Goal: Task Accomplishment & Management: Manage account settings

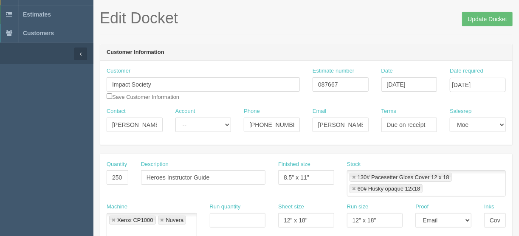
scroll to position [34, 0]
click at [386, 124] on input "Due on receipt" at bounding box center [409, 125] width 56 height 14
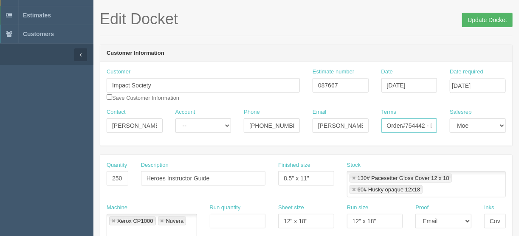
type input "Order#754442 - Due on receipt"
click at [473, 20] on input "Update Docket" at bounding box center [487, 20] width 51 height 14
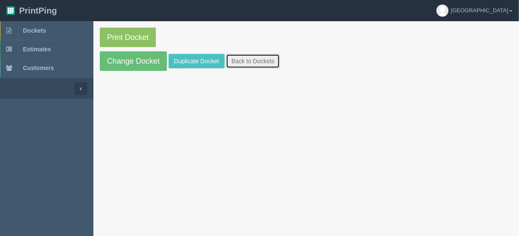
click at [253, 58] on link "Back to Dockets" at bounding box center [253, 61] width 54 height 14
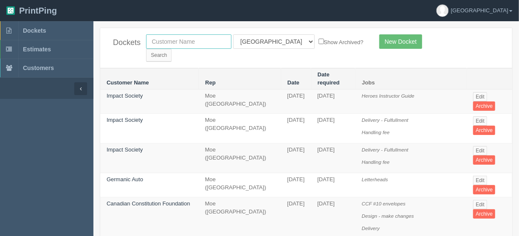
click at [204, 41] on input "text" at bounding box center [188, 41] width 85 height 14
type input "wolseley"
click at [172, 49] on input "Search" at bounding box center [158, 55] width 25 height 13
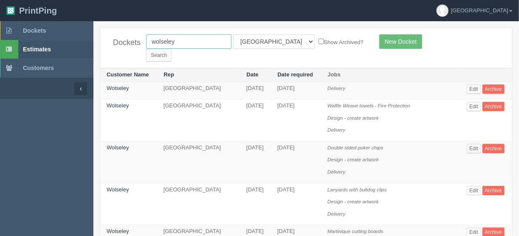
drag, startPoint x: 179, startPoint y: 43, endPoint x: 84, endPoint y: 48, distance: 94.8
type input "apollo"
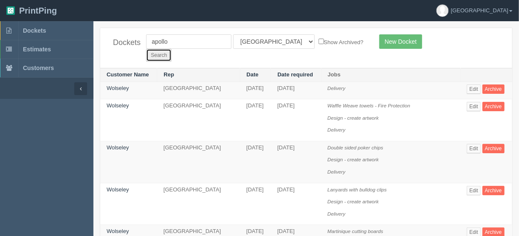
click at [172, 49] on input "Search" at bounding box center [158, 55] width 25 height 13
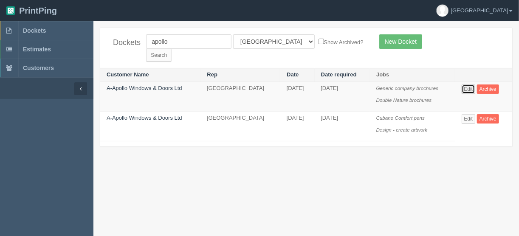
click at [470, 84] on link "Edit" at bounding box center [469, 88] width 14 height 9
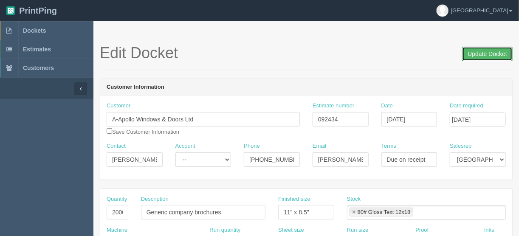
click at [479, 55] on input "Update Docket" at bounding box center [487, 54] width 51 height 14
